Goal: Task Accomplishment & Management: Use online tool/utility

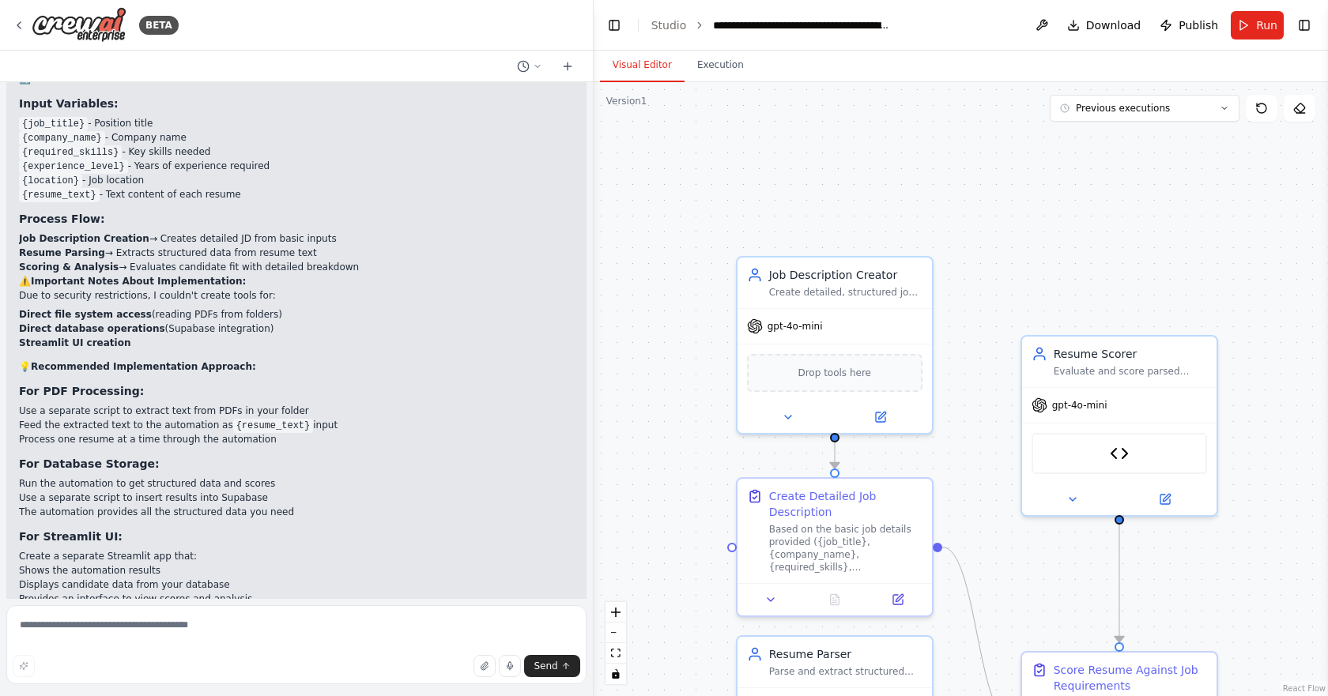
scroll to position [3604, 0]
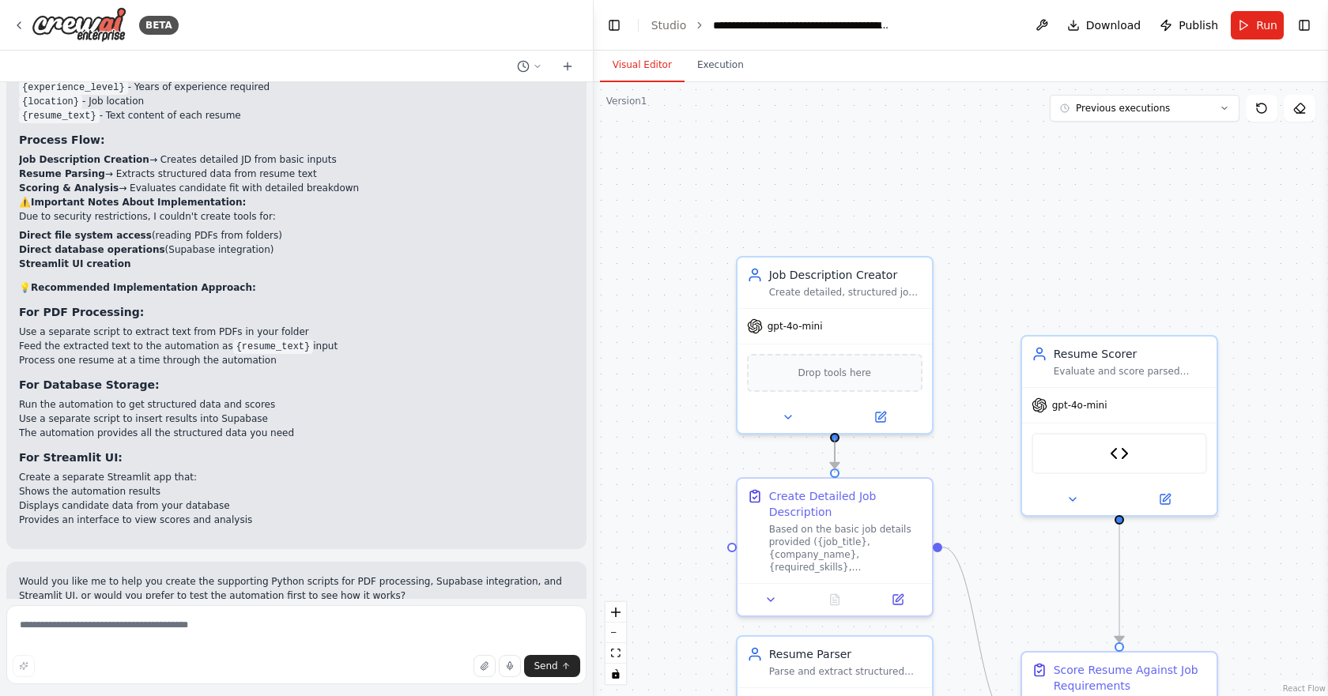
drag, startPoint x: 835, startPoint y: 433, endPoint x: 836, endPoint y: 463, distance: 30.1
click at [836, 463] on div ".deletable-edge-delete-btn { width: 20px; height: 20px; border: 0px solid #ffff…" at bounding box center [961, 389] width 734 height 614
click at [795, 413] on button at bounding box center [788, 414] width 89 height 19
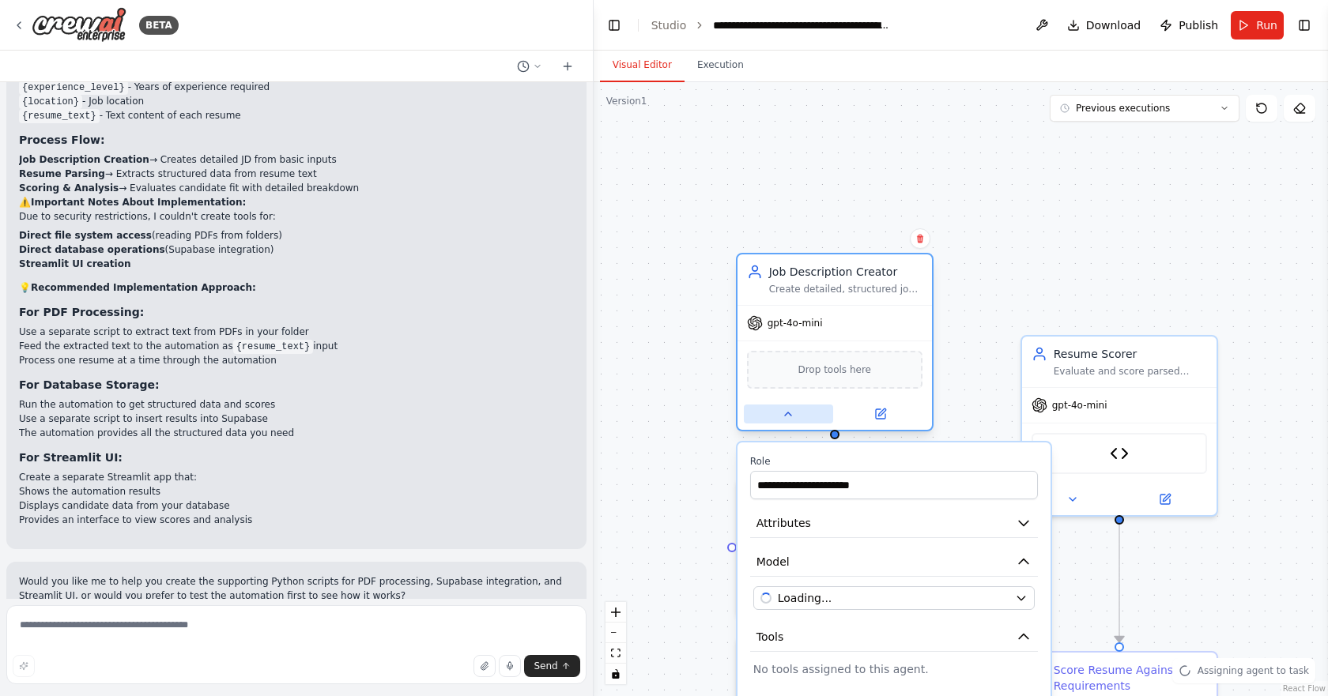
click at [795, 413] on button at bounding box center [788, 414] width 89 height 19
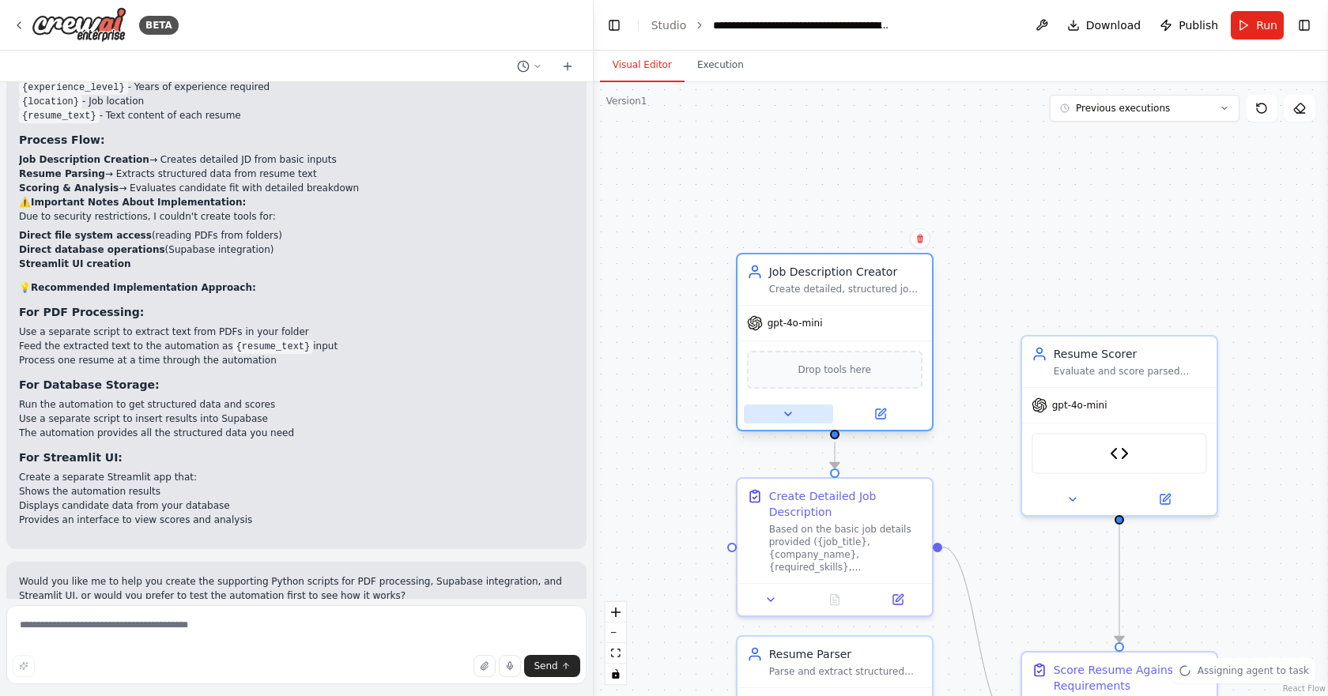
click at [795, 413] on button at bounding box center [788, 414] width 89 height 19
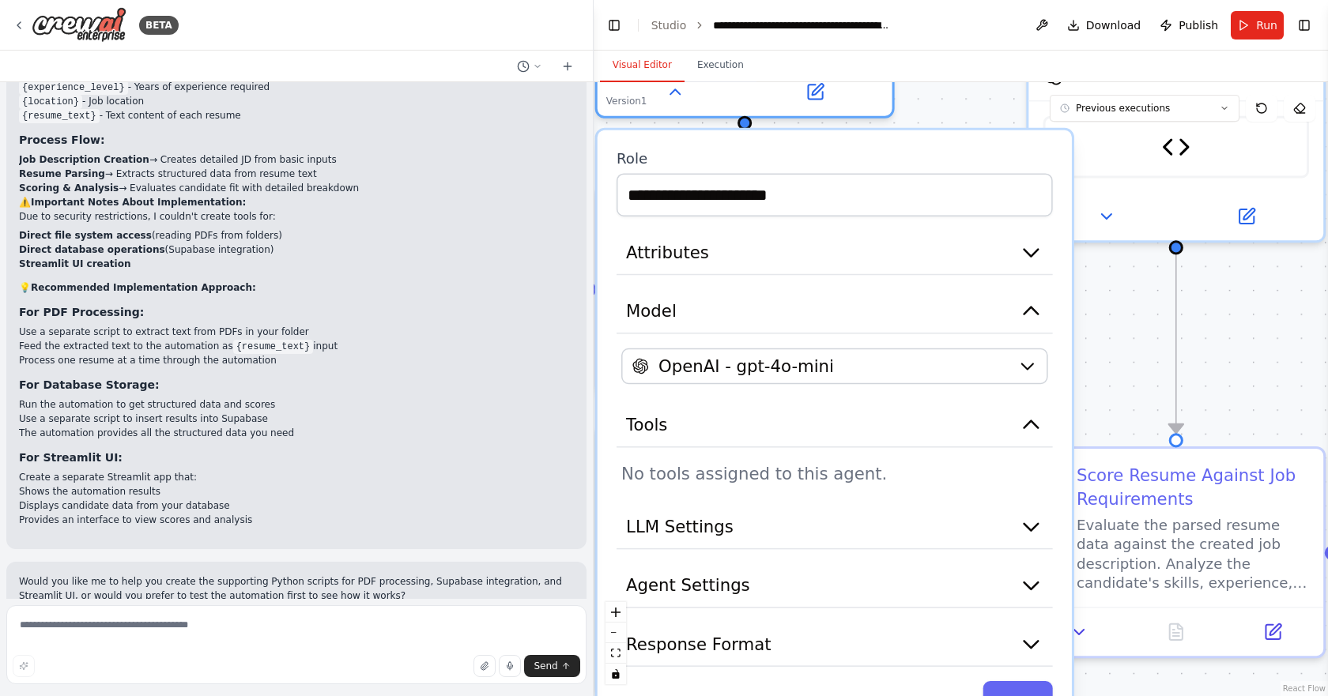
drag, startPoint x: 982, startPoint y: 274, endPoint x: 953, endPoint y: -96, distance: 370.3
click at [953, 0] on html "BETA USE CREW AI AGENT AND LLAMA 3.2 LLM WITH OLLAMA i want to build ai recruit…" at bounding box center [664, 348] width 1328 height 696
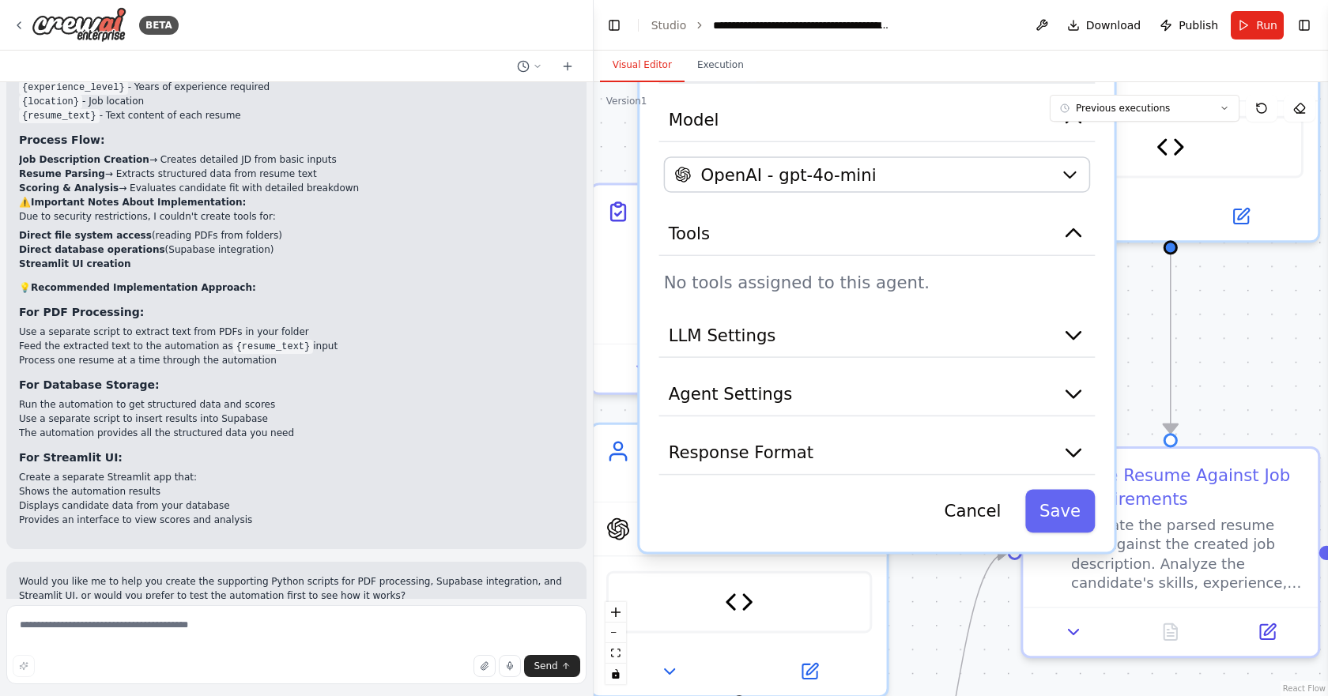
drag, startPoint x: 933, startPoint y: 469, endPoint x: 968, endPoint y: 274, distance: 198.5
click at [968, 274] on p "No tools assigned to this agent." at bounding box center [876, 282] width 427 height 24
click at [947, 343] on button "LLM Settings" at bounding box center [877, 336] width 436 height 44
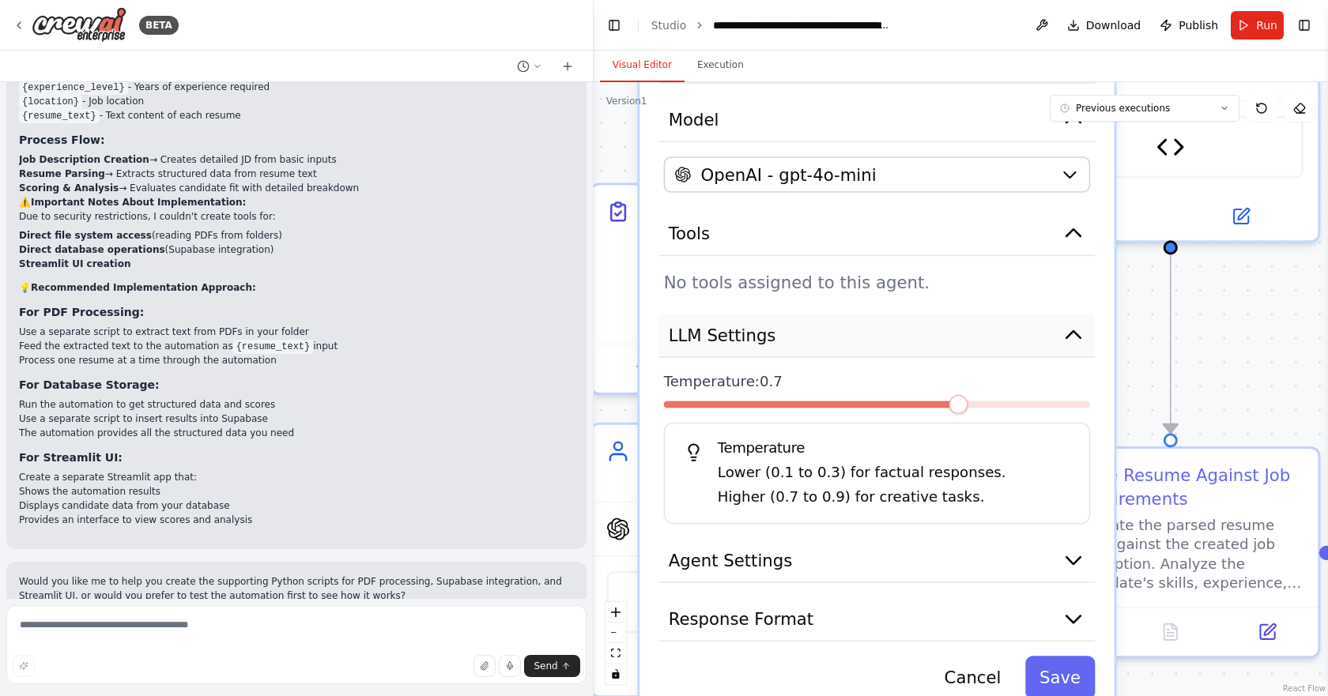
click at [947, 343] on button "LLM Settings" at bounding box center [877, 336] width 436 height 44
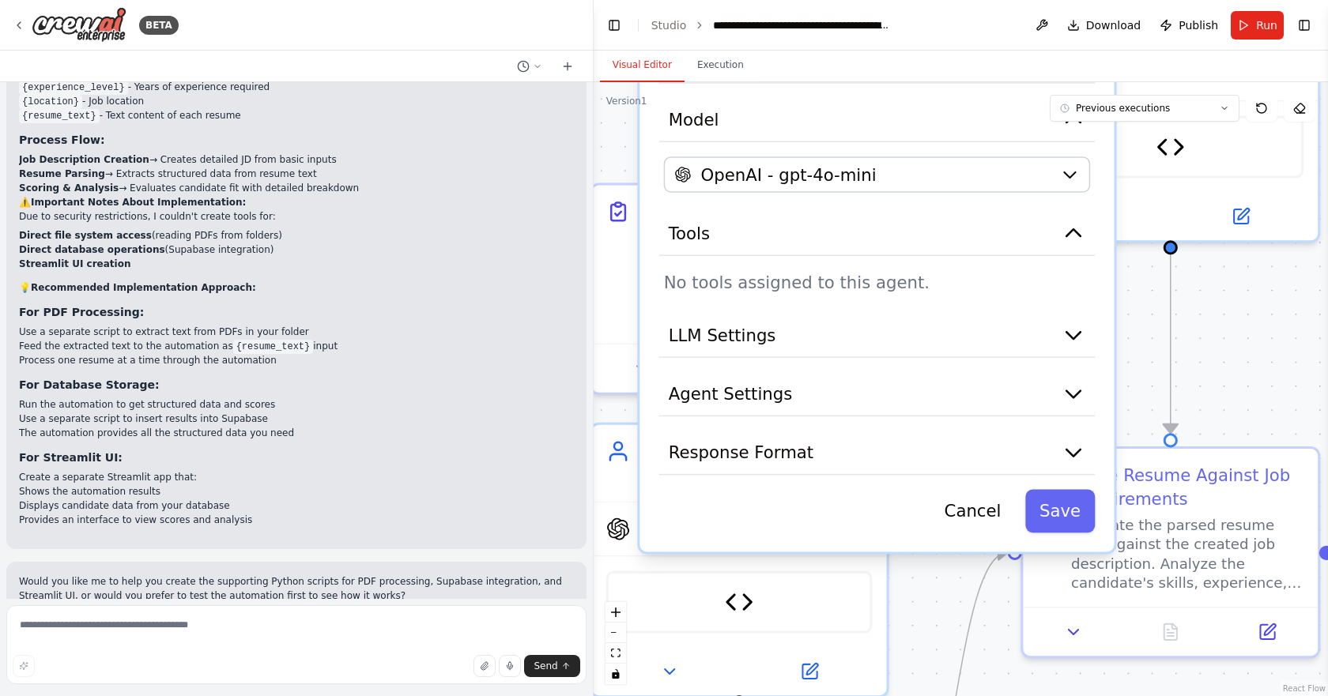
click at [948, 424] on div "**********" at bounding box center [877, 244] width 474 height 613
click at [949, 440] on button "Response Format" at bounding box center [877, 453] width 436 height 44
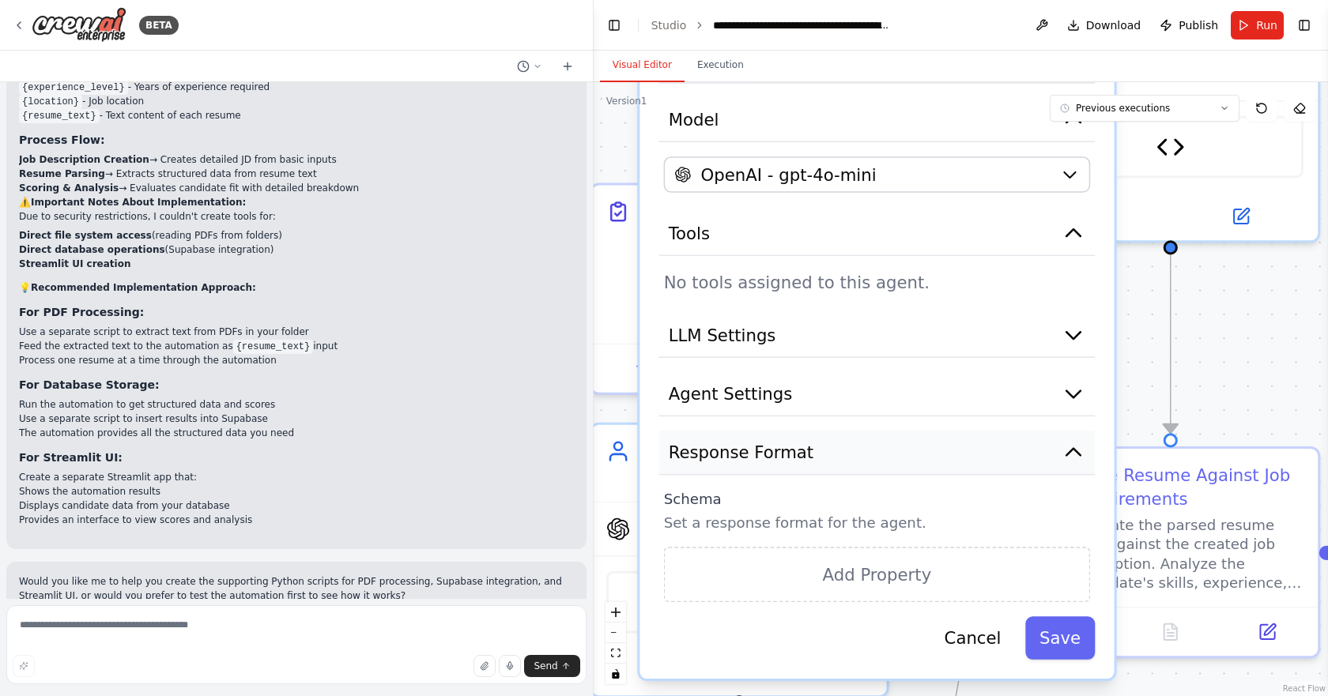
click at [949, 440] on button "Response Format" at bounding box center [877, 453] width 436 height 44
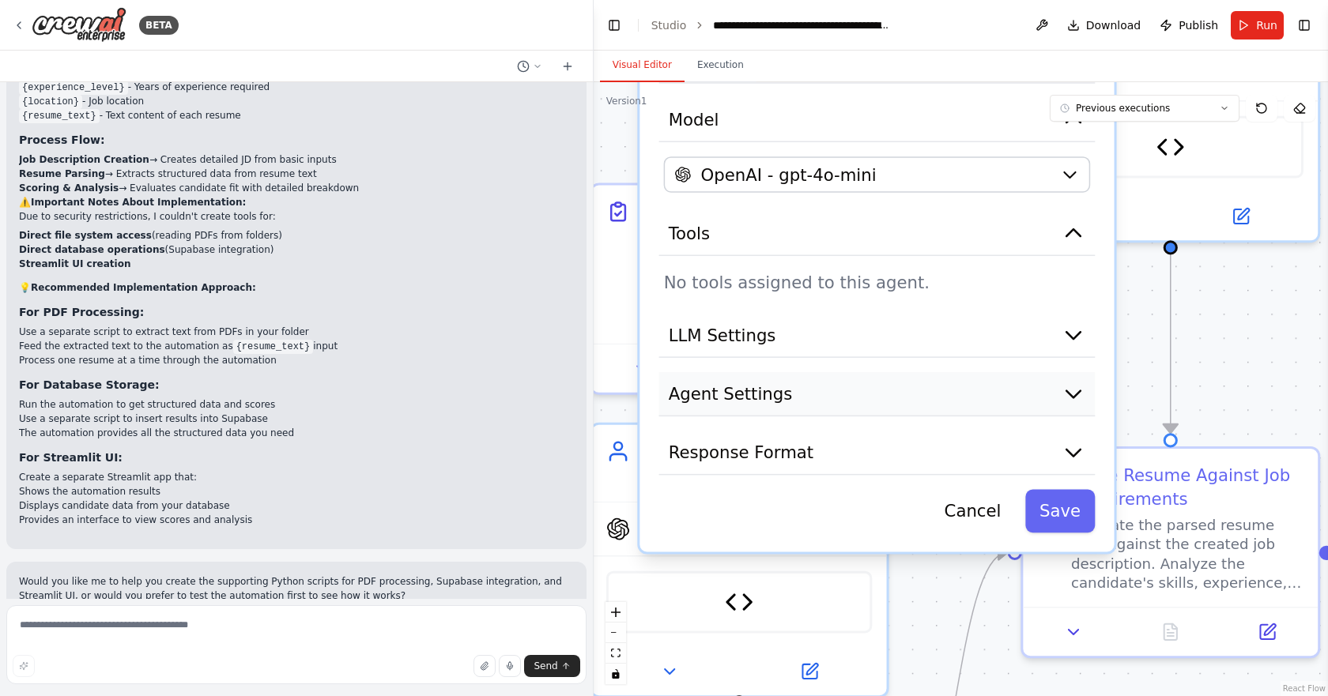
click at [942, 388] on button "Agent Settings" at bounding box center [877, 394] width 436 height 44
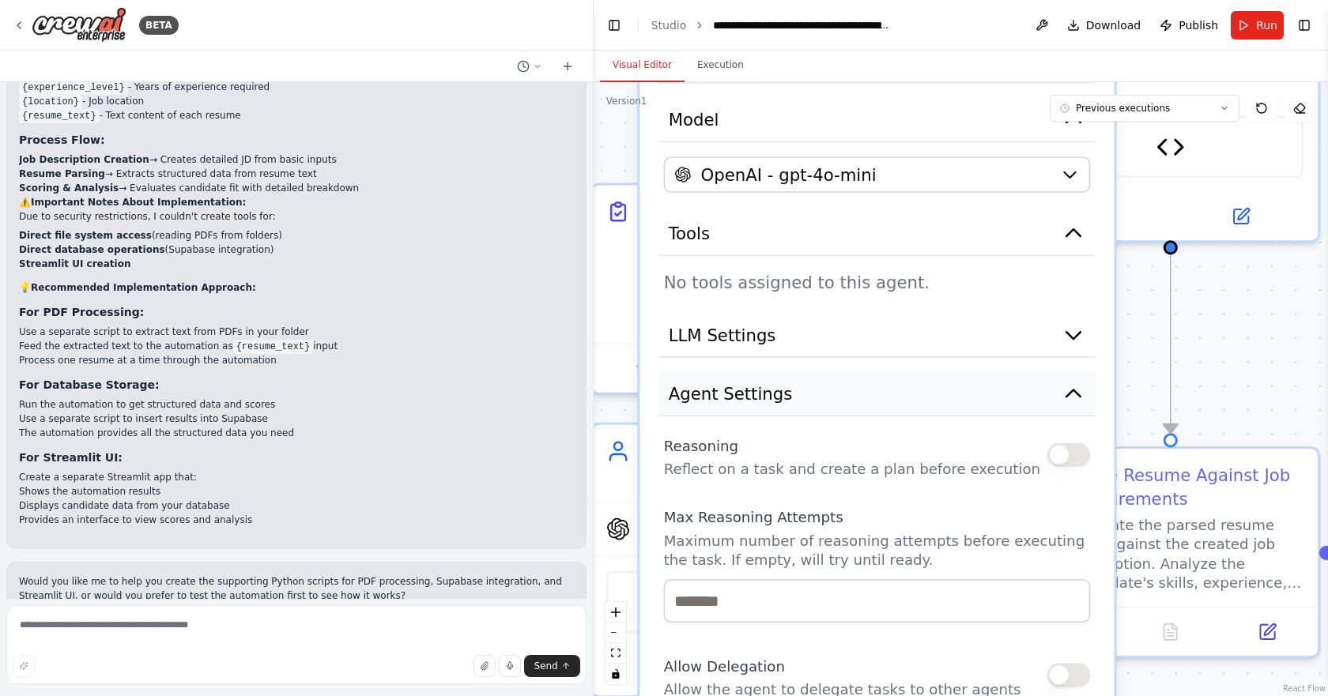
click at [942, 388] on button "Agent Settings" at bounding box center [877, 394] width 436 height 44
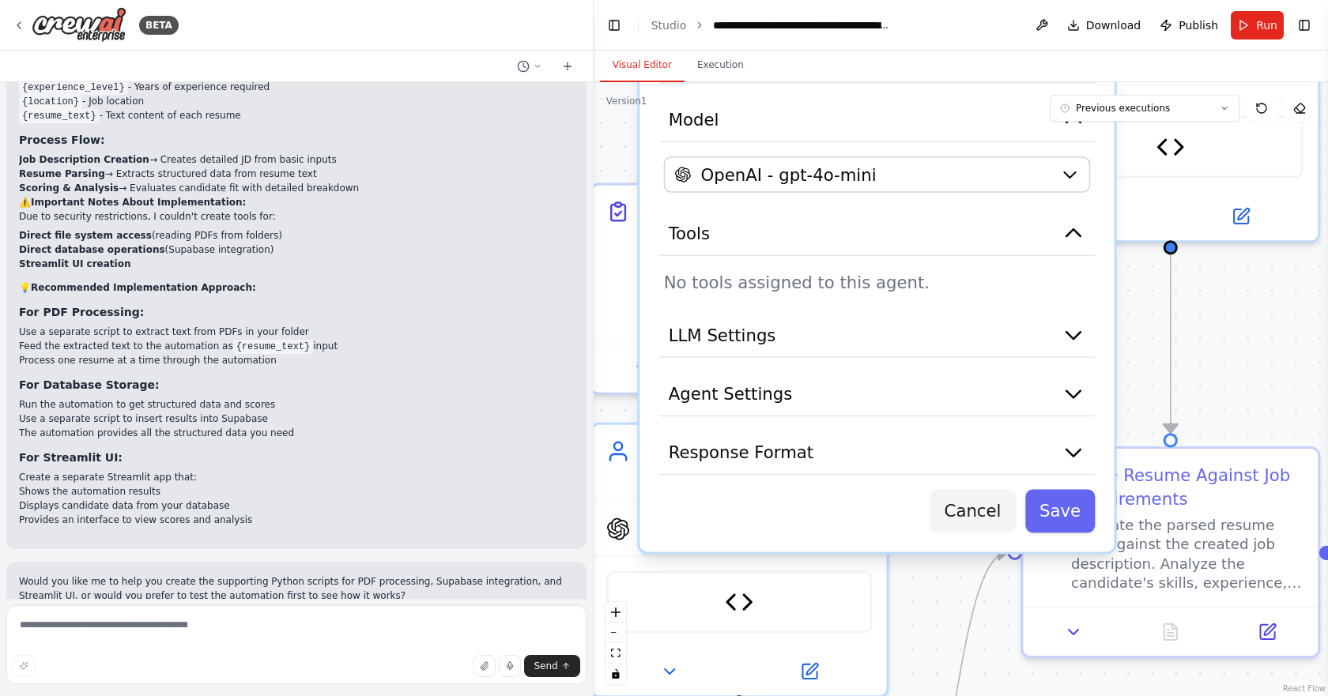
click at [1005, 526] on button "Cancel" at bounding box center [972, 511] width 85 height 43
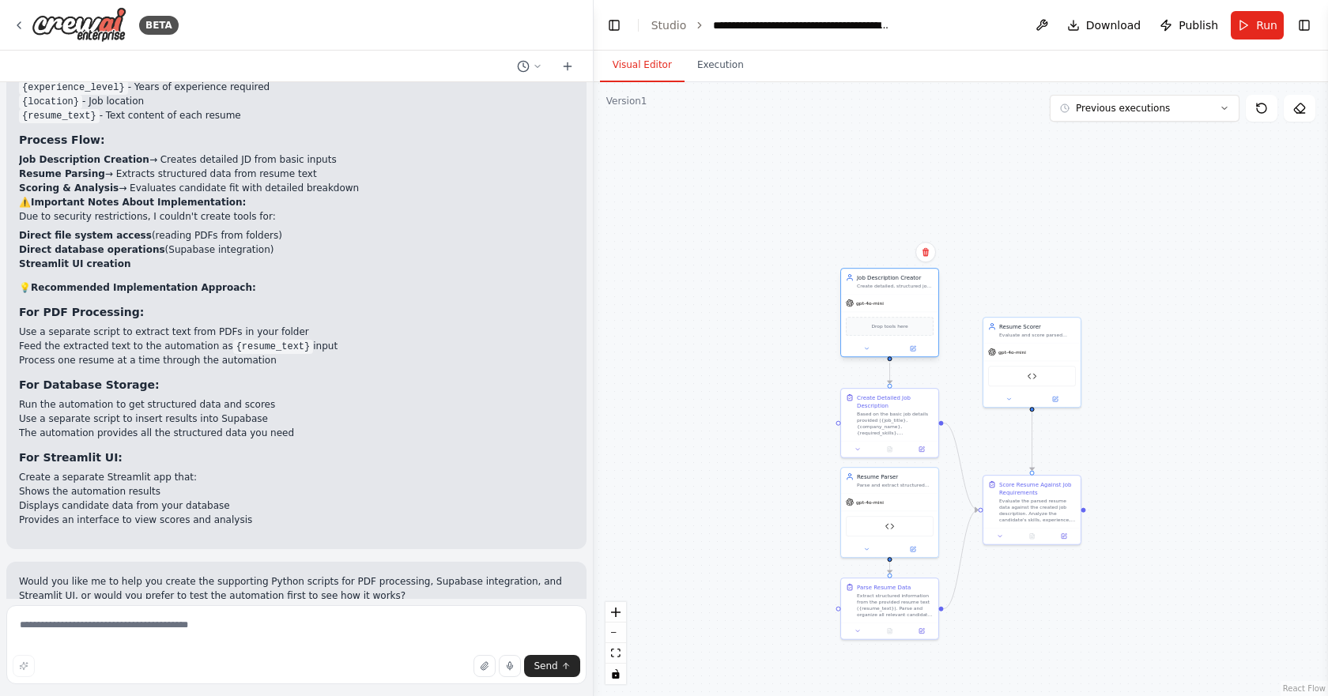
drag, startPoint x: 929, startPoint y: 249, endPoint x: 911, endPoint y: 304, distance: 57.5
click at [911, 304] on div "gpt-4o-mini" at bounding box center [889, 303] width 97 height 17
drag, startPoint x: 1045, startPoint y: 351, endPoint x: 1028, endPoint y: 355, distance: 17.8
click at [1028, 355] on div "gpt-4o-mini" at bounding box center [1016, 358] width 97 height 17
click at [1039, 552] on div ".deletable-edge-delete-btn { width: 20px; height: 20px; border: 0px solid #ffff…" at bounding box center [961, 389] width 734 height 614
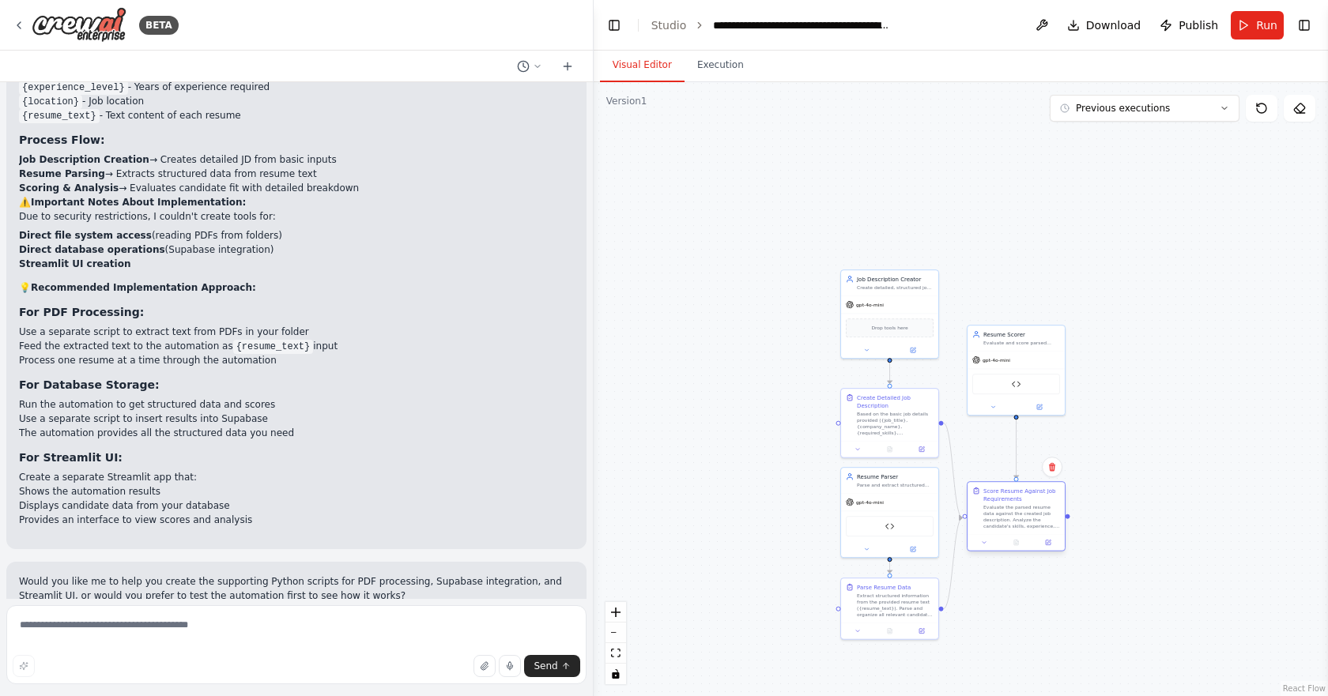
drag, startPoint x: 1071, startPoint y: 497, endPoint x: 1058, endPoint y: 510, distance: 18.5
click at [1058, 510] on div "Evaluate the parsed resume data against the created job description. Analyze th…" at bounding box center [1021, 516] width 77 height 25
click at [1122, 471] on div ".deletable-edge-delete-btn { width: 20px; height: 20px; border: 0px solid #ffff…" at bounding box center [961, 389] width 734 height 614
